Goal: Task Accomplishment & Management: Manage account settings

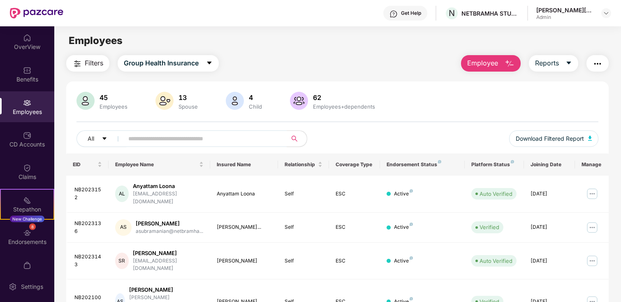
click at [594, 68] on img "button" at bounding box center [598, 64] width 10 height 10
click at [199, 139] on input "text" at bounding box center [202, 138] width 148 height 12
type input "*******"
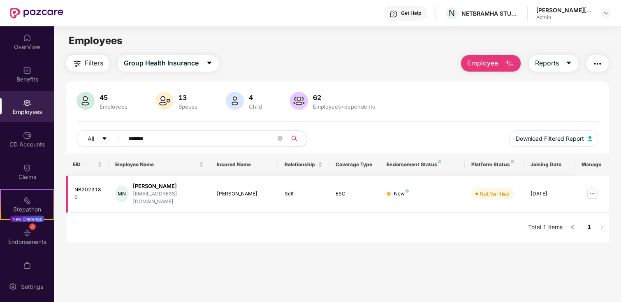
click at [593, 192] on img at bounding box center [592, 193] width 13 height 13
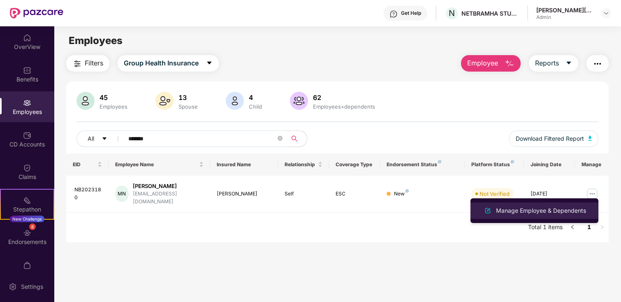
click at [541, 213] on div "Manage Employee & Dependents" at bounding box center [540, 210] width 93 height 9
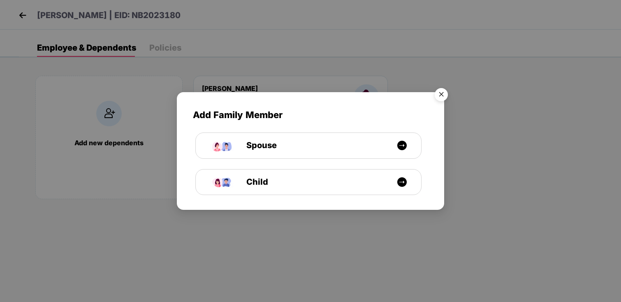
click at [447, 93] on img "Close" at bounding box center [441, 95] width 23 height 23
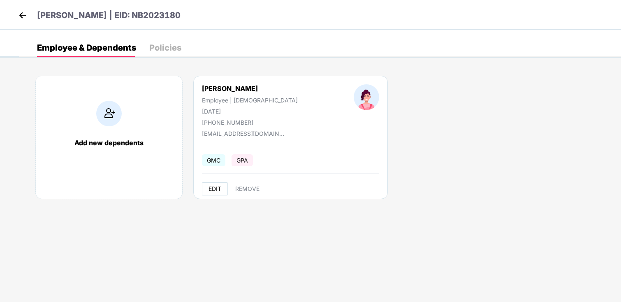
click at [211, 192] on button "EDIT" at bounding box center [215, 188] width 26 height 13
select select "******"
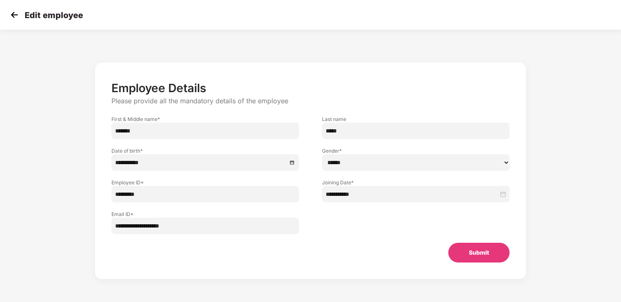
click at [470, 252] on button "Submit" at bounding box center [478, 253] width 61 height 20
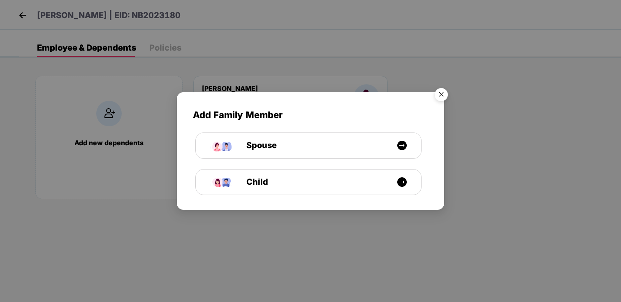
click at [440, 88] on img "Close" at bounding box center [441, 95] width 23 height 23
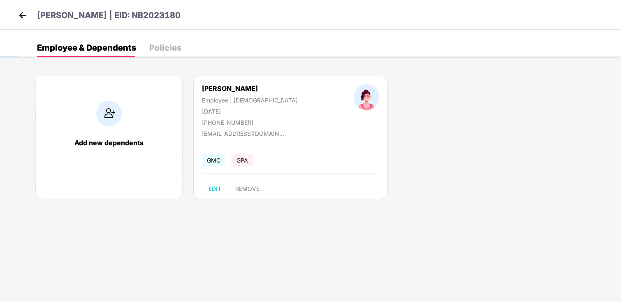
click at [152, 46] on div "Policies" at bounding box center [165, 48] width 32 height 8
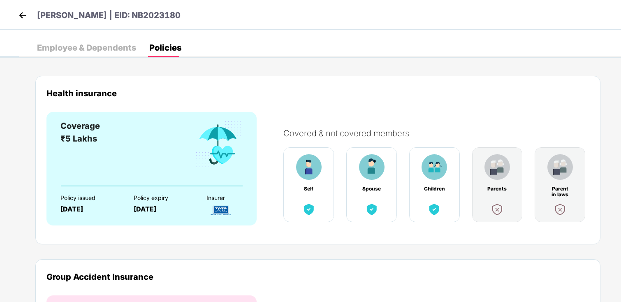
click at [24, 19] on img at bounding box center [22, 15] width 12 height 12
